Goal: Transaction & Acquisition: Purchase product/service

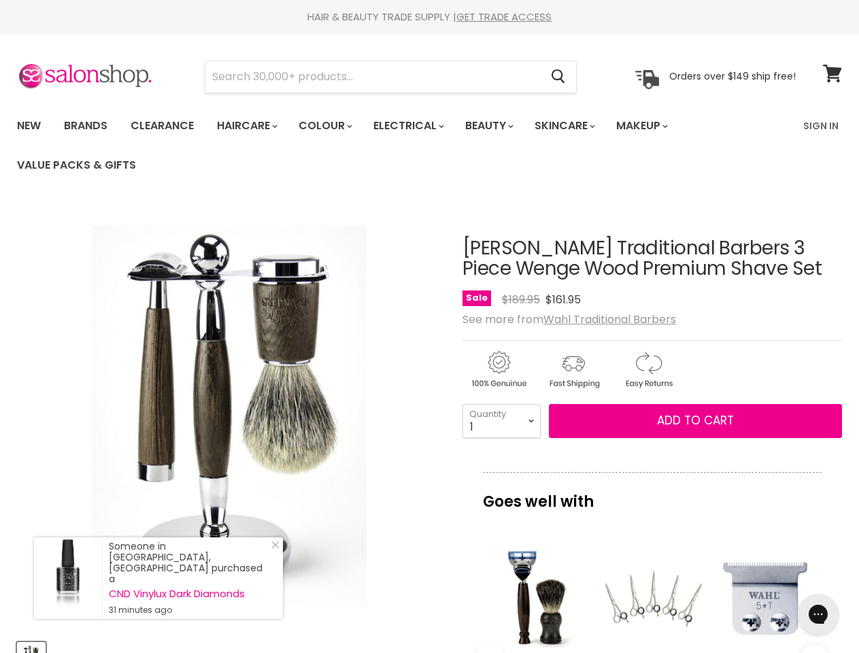
click at [429, 327] on div "Click or scroll to zoom Tap or pinch to zoom" at bounding box center [229, 416] width 425 height 425
click at [373, 77] on input "Search" at bounding box center [372, 76] width 335 height 31
click at [559, 77] on icon "Search" at bounding box center [559, 77] width 14 height 14
click at [251, 126] on link "Haircare" at bounding box center [246, 126] width 79 height 29
